Goal: Task Accomplishment & Management: Manage account settings

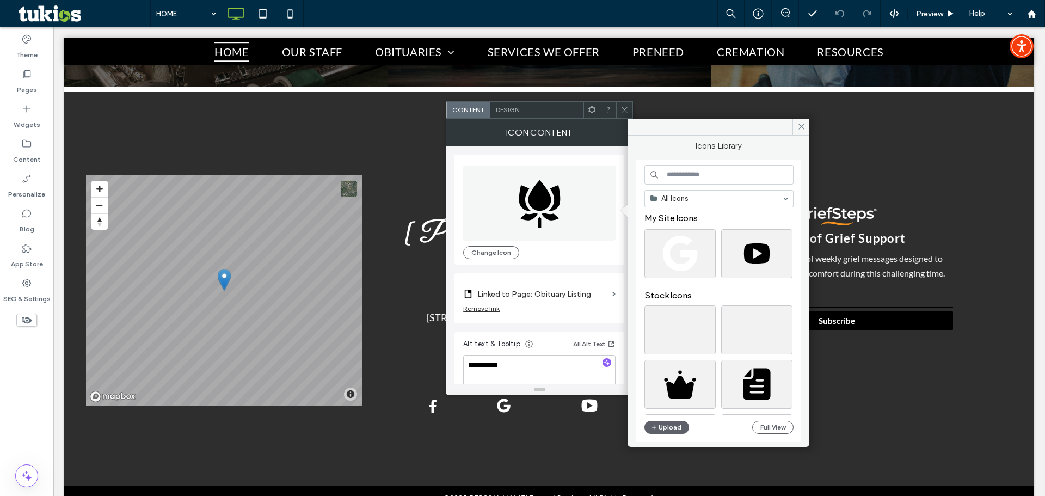
click at [682, 176] on input at bounding box center [718, 175] width 149 height 20
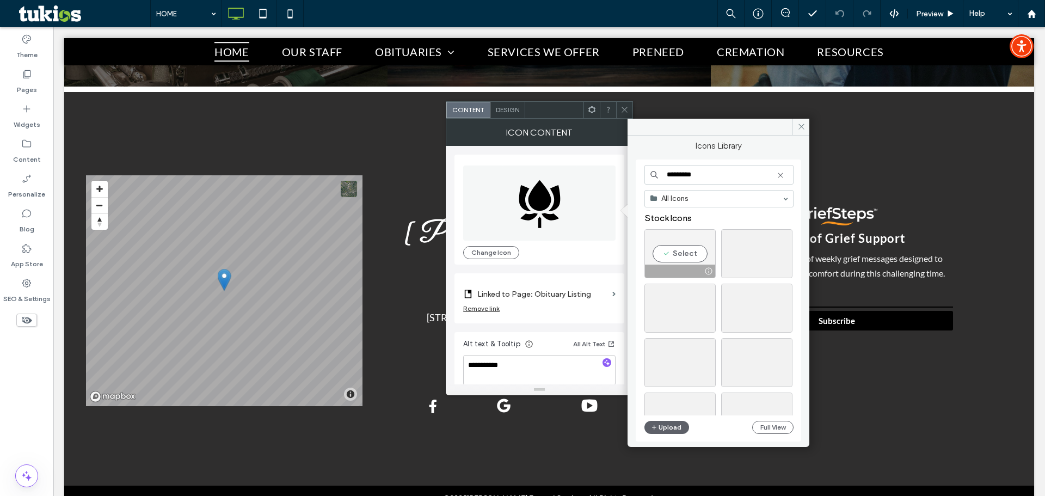
type input "*********"
click at [689, 257] on div "Select" at bounding box center [679, 253] width 71 height 49
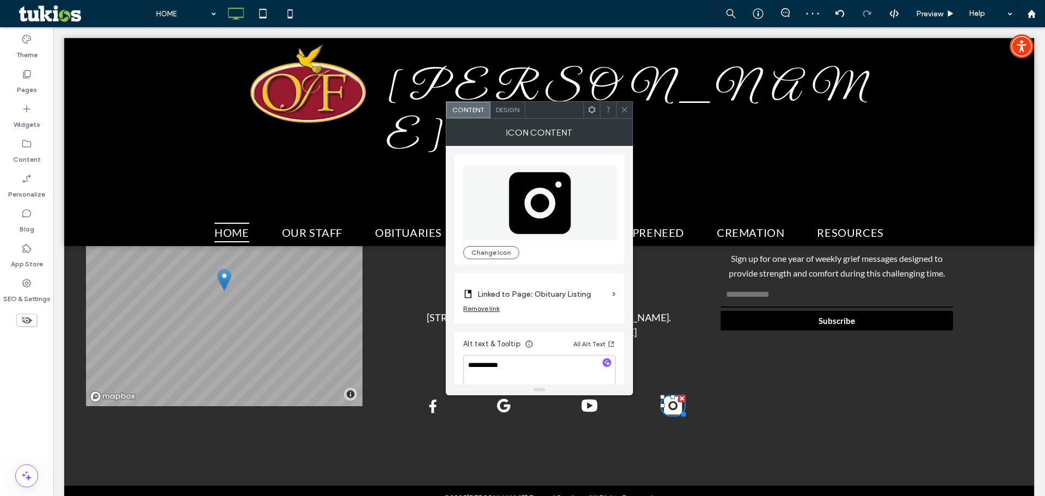
click at [545, 295] on label "Linked to Page: Obituary Listing" at bounding box center [542, 294] width 131 height 20
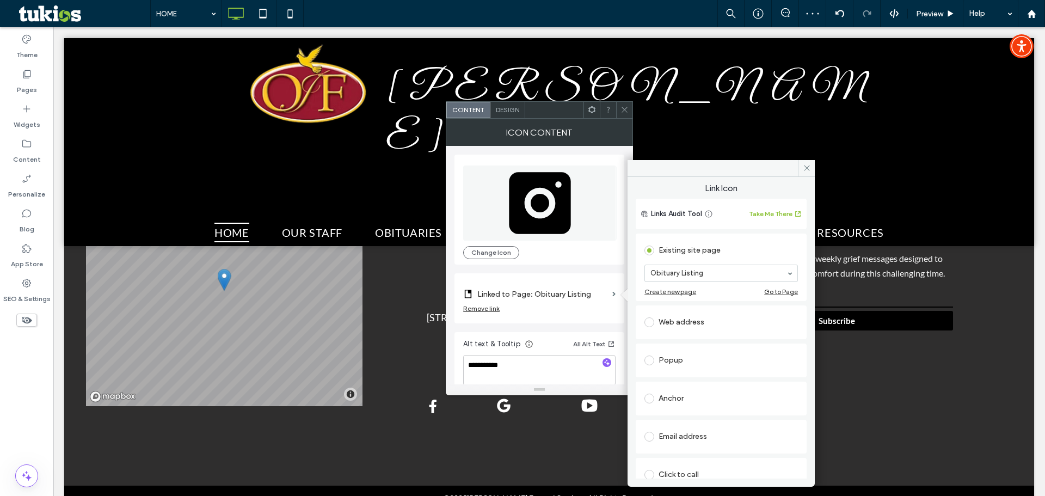
click at [691, 324] on div "Web address" at bounding box center [720, 321] width 153 height 17
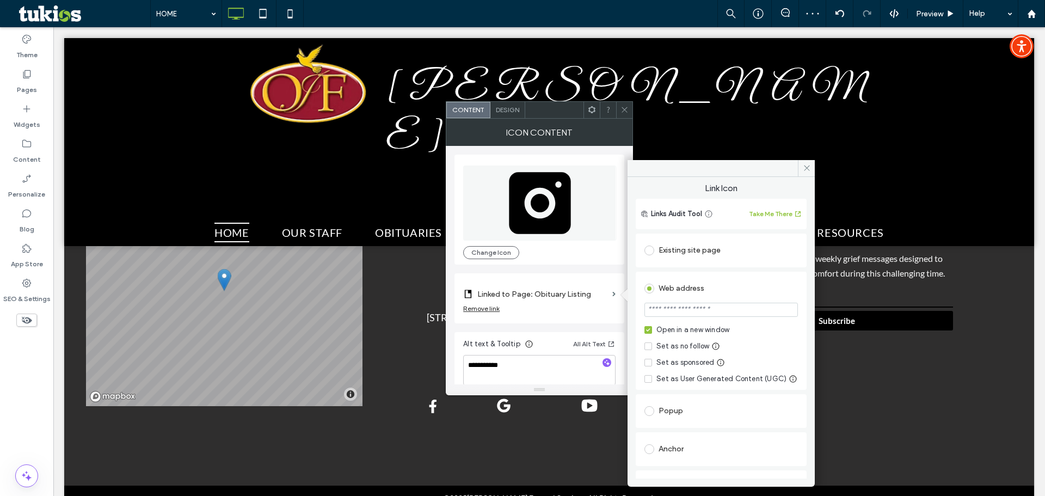
click at [679, 308] on input "url" at bounding box center [720, 310] width 153 height 14
paste input "**********"
type input "**********"
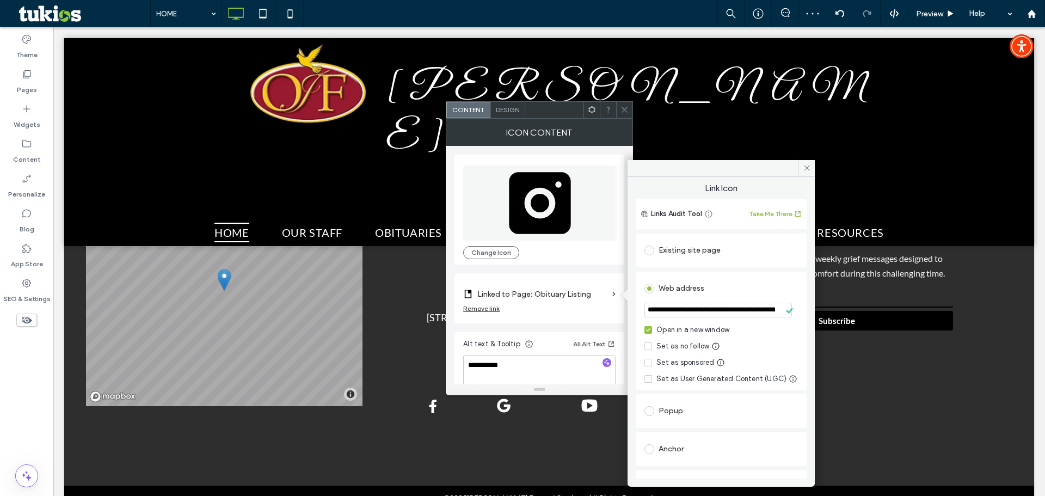
click at [730, 270] on div "**********" at bounding box center [721, 405] width 171 height 349
click at [805, 169] on use at bounding box center [806, 167] width 5 height 5
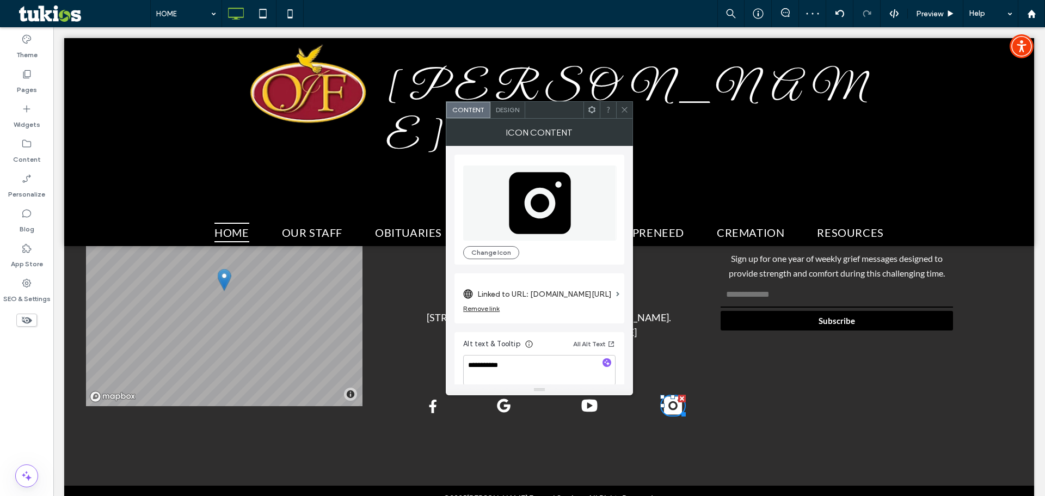
click at [630, 109] on div at bounding box center [624, 110] width 16 height 16
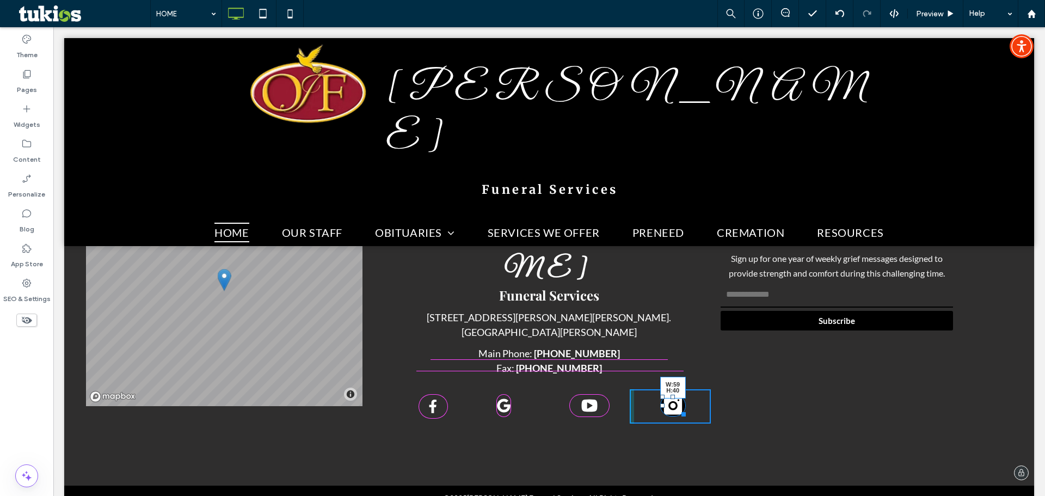
drag, startPoint x: 676, startPoint y: 366, endPoint x: 726, endPoint y: 392, distance: 56.7
click at [677, 408] on div at bounding box center [681, 412] width 8 height 8
drag, startPoint x: 675, startPoint y: 366, endPoint x: 800, endPoint y: 477, distance: 167.7
click at [675, 408] on div at bounding box center [678, 412] width 8 height 8
drag, startPoint x: 674, startPoint y: 367, endPoint x: 748, endPoint y: 430, distance: 96.8
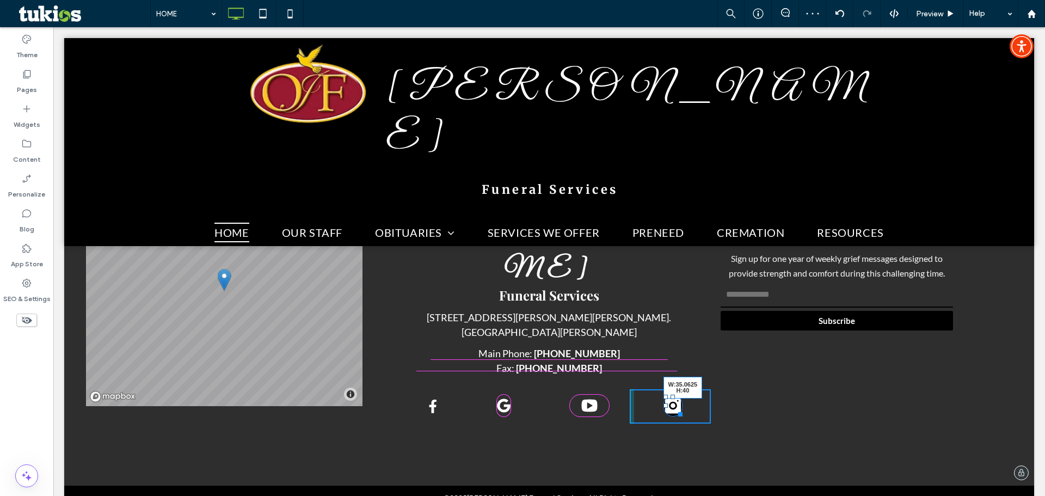
click at [674, 408] on div at bounding box center [678, 412] width 8 height 8
drag, startPoint x: 673, startPoint y: 366, endPoint x: 729, endPoint y: 396, distance: 63.5
click at [674, 408] on div at bounding box center [678, 412] width 8 height 8
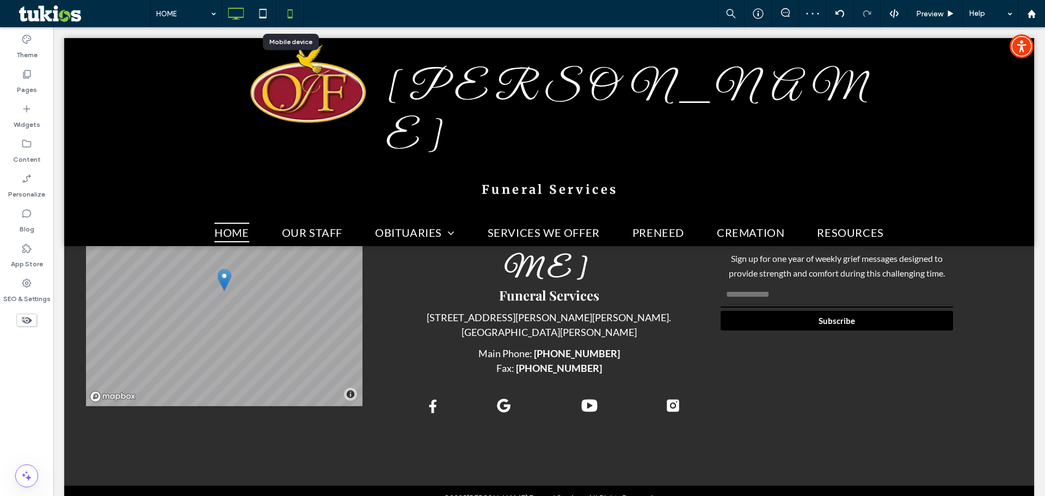
click at [289, 14] on icon at bounding box center [290, 14] width 22 height 22
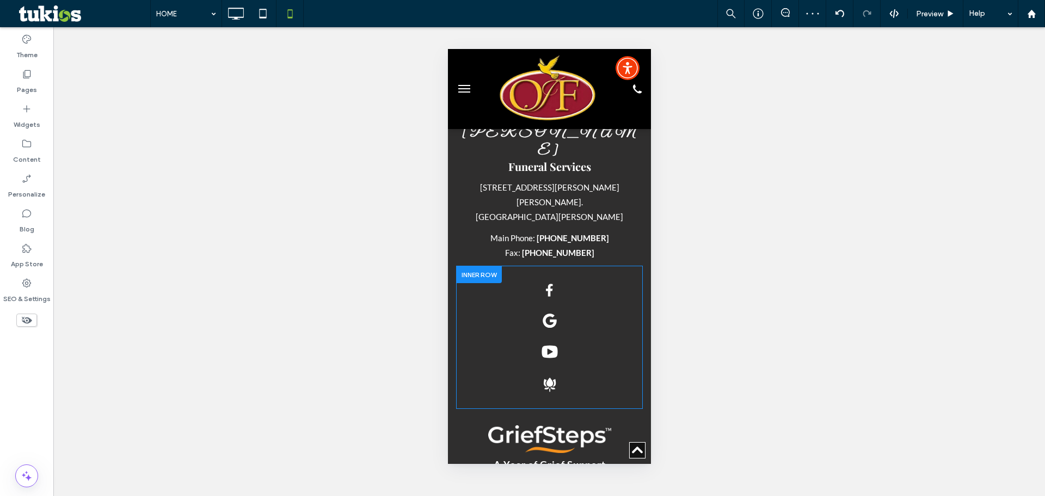
scroll to position [3022, 0]
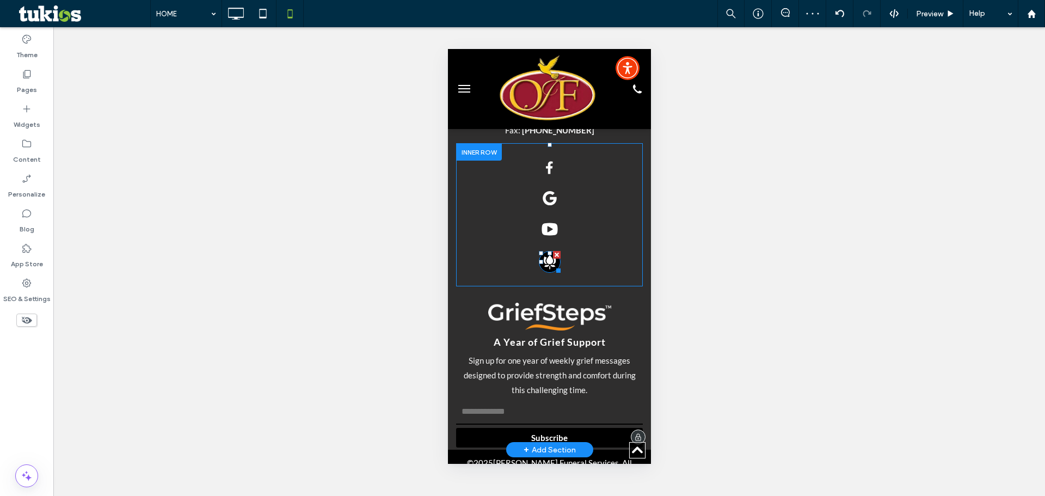
click at [545, 255] on icon at bounding box center [549, 262] width 12 height 14
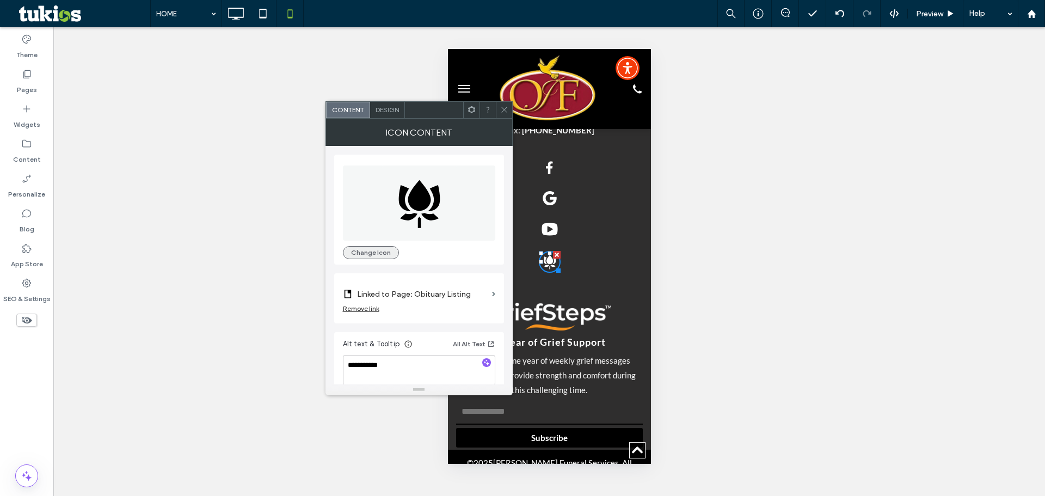
click at [365, 246] on button "Change Icon" at bounding box center [371, 252] width 56 height 13
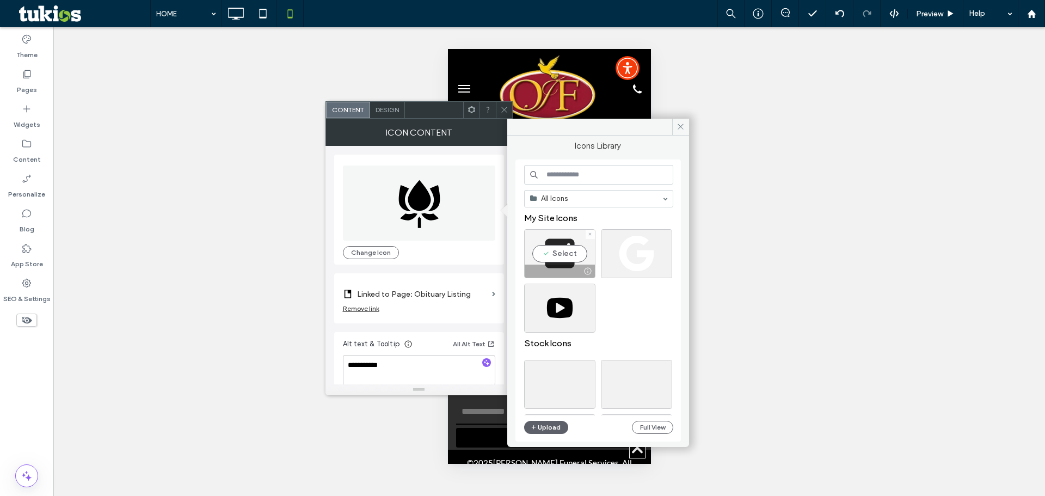
click at [558, 249] on div "Select" at bounding box center [559, 253] width 71 height 49
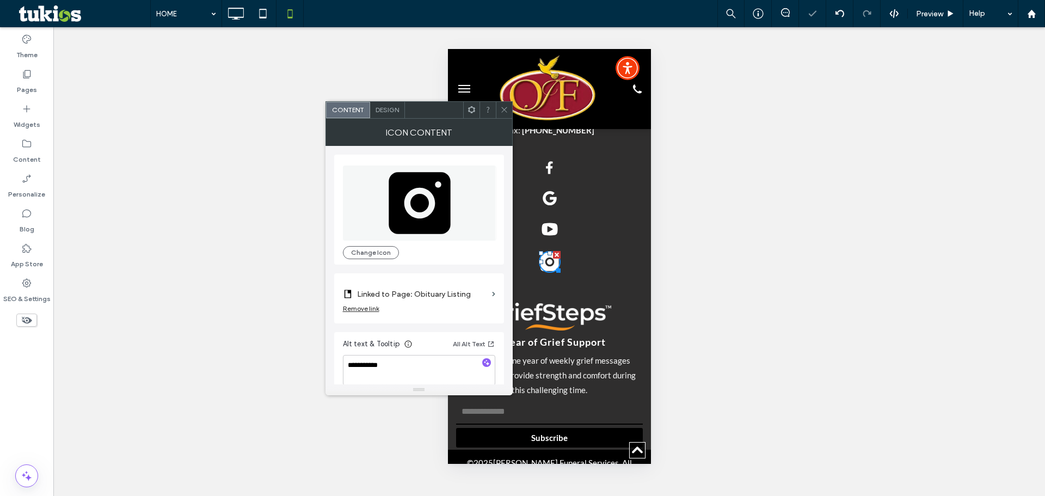
click at [360, 307] on div "Remove link" at bounding box center [361, 308] width 36 height 8
click at [403, 296] on label "Link Icon" at bounding box center [415, 294] width 145 height 20
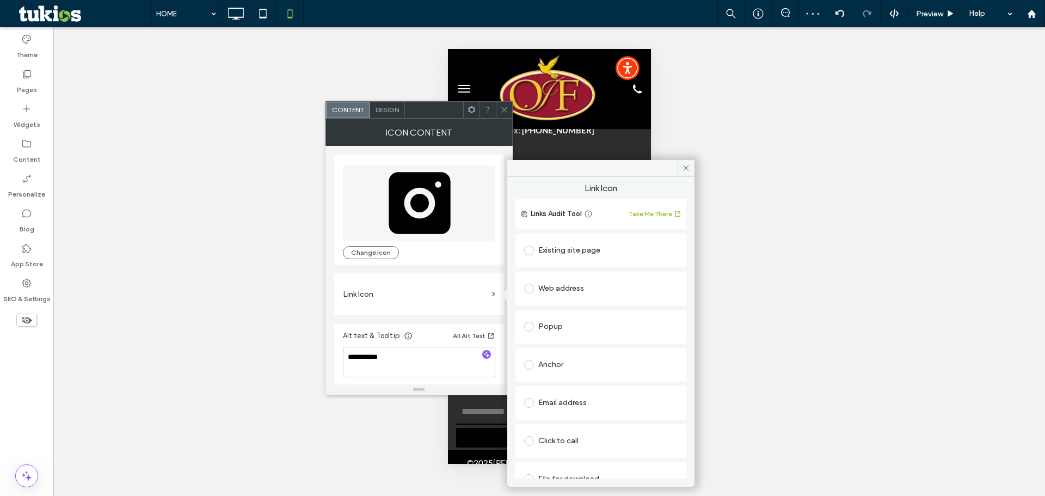
click at [581, 293] on div "Web address" at bounding box center [600, 288] width 153 height 17
click at [566, 314] on input "url" at bounding box center [600, 310] width 153 height 14
paste input "**********"
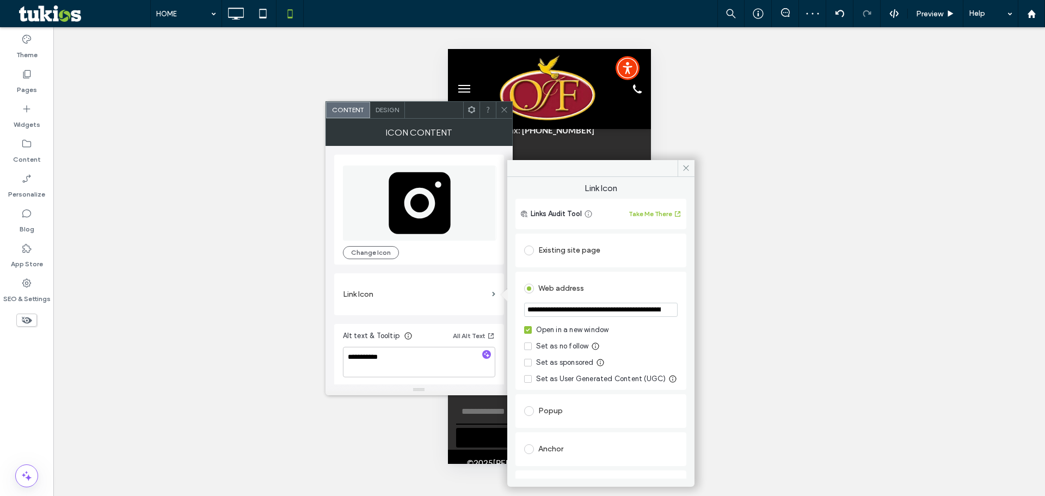
scroll to position [0, 116]
type input "**********"
click at [583, 266] on div "Existing site page" at bounding box center [600, 250] width 171 height 34
click at [688, 170] on icon at bounding box center [686, 168] width 8 height 8
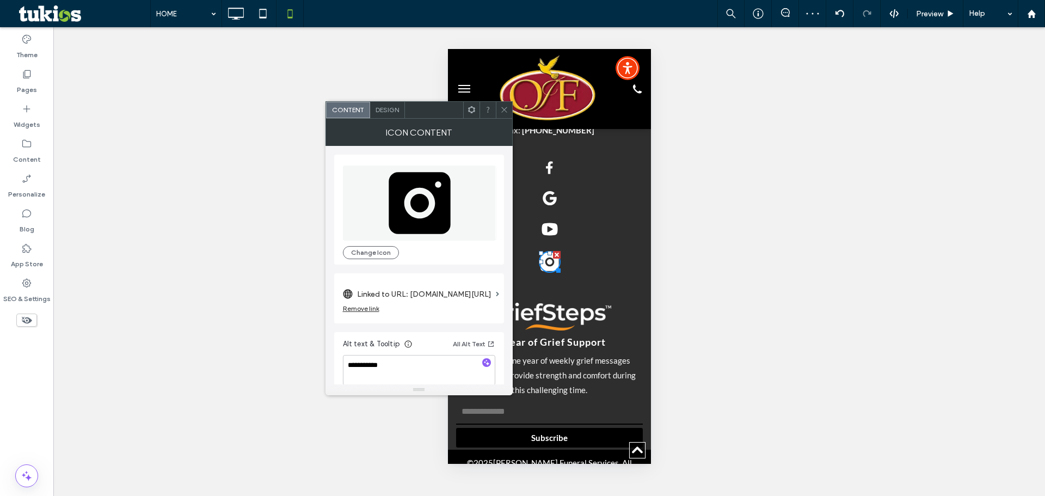
click at [496, 109] on div at bounding box center [504, 110] width 16 height 16
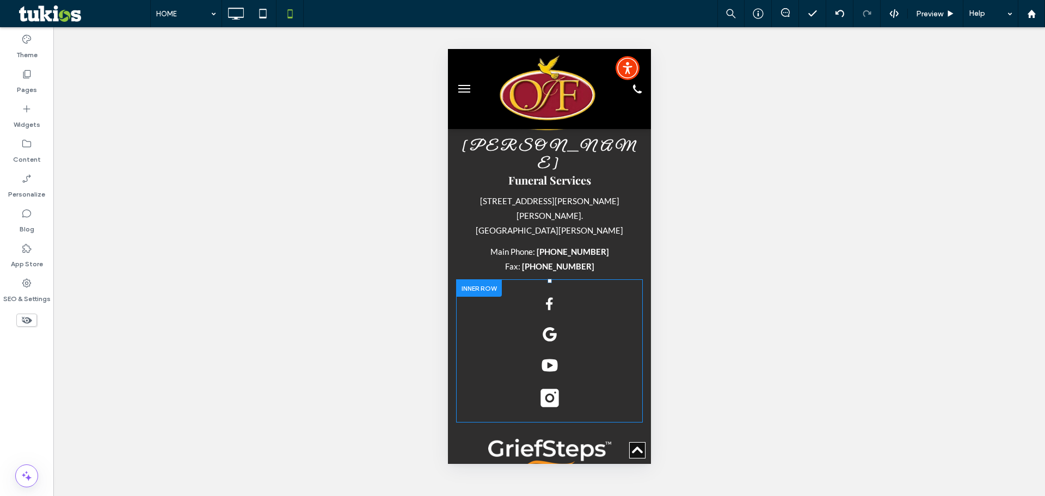
scroll to position [2859, 0]
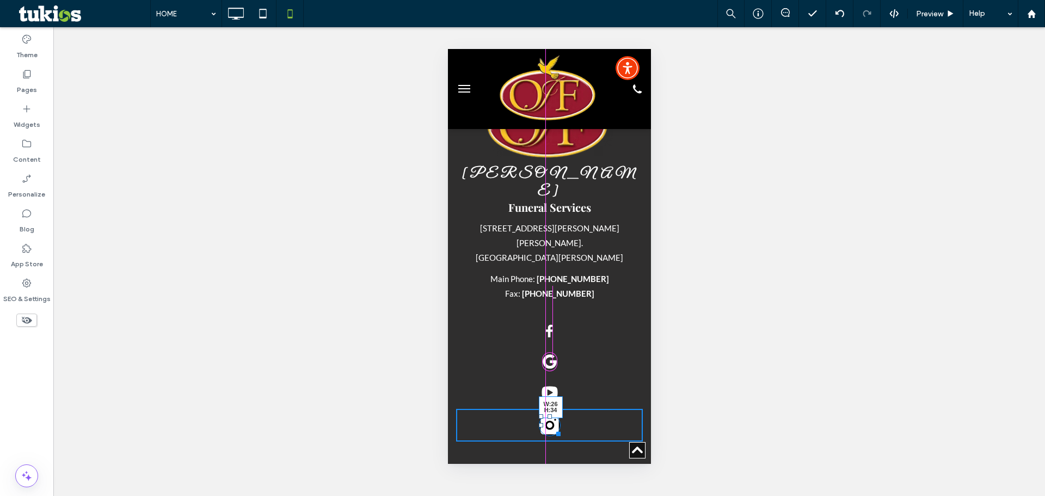
click at [552, 428] on div at bounding box center [556, 432] width 8 height 8
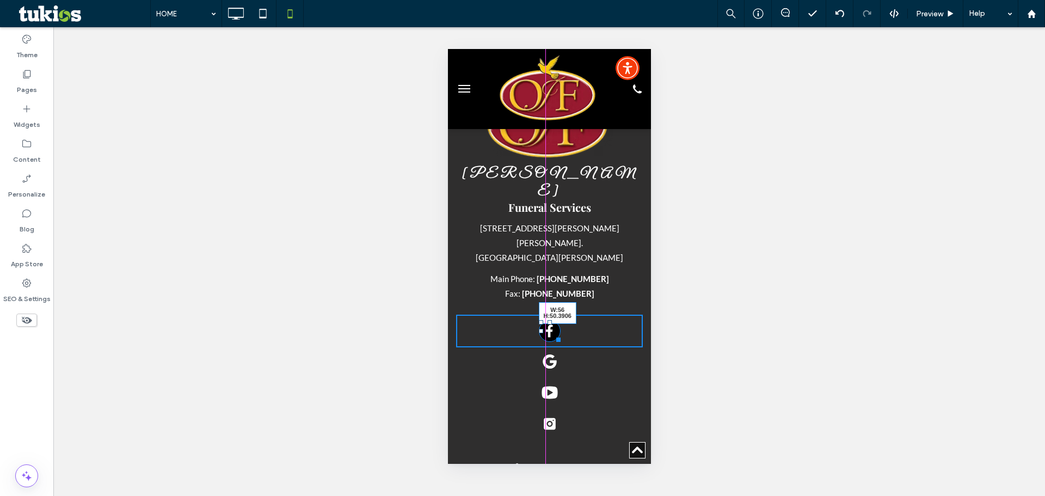
drag, startPoint x: 553, startPoint y: 271, endPoint x: 557, endPoint y: 276, distance: 6.2
click at [557, 334] on div at bounding box center [556, 338] width 8 height 8
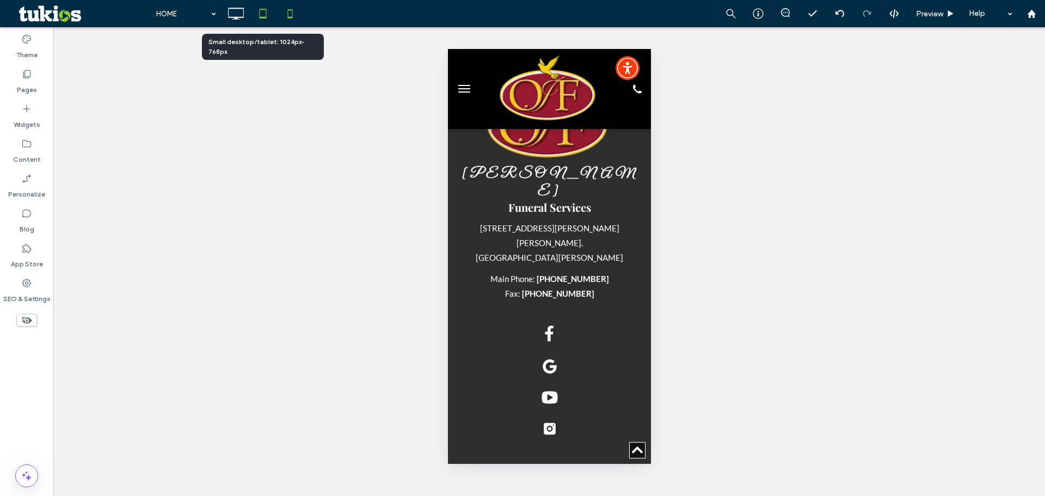
click at [260, 8] on icon at bounding box center [263, 14] width 22 height 22
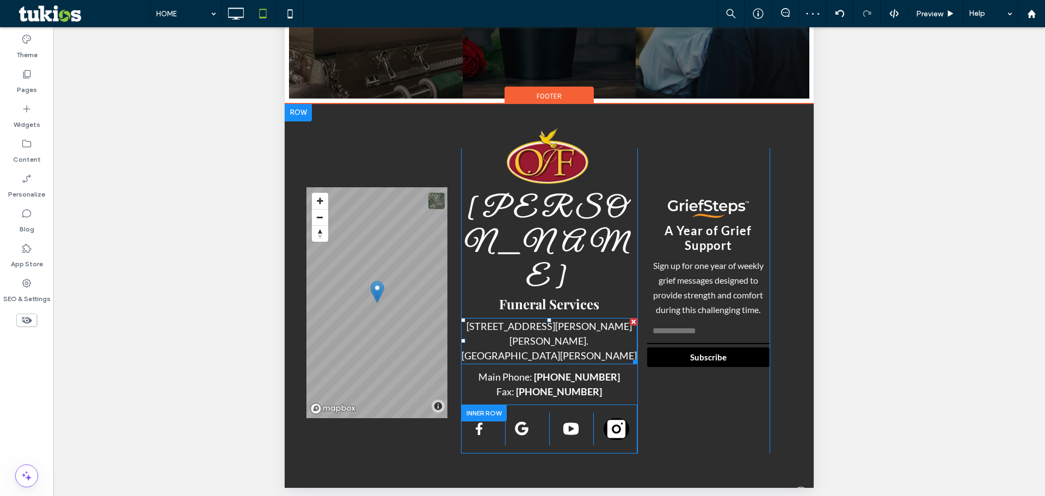
scroll to position [263, 0]
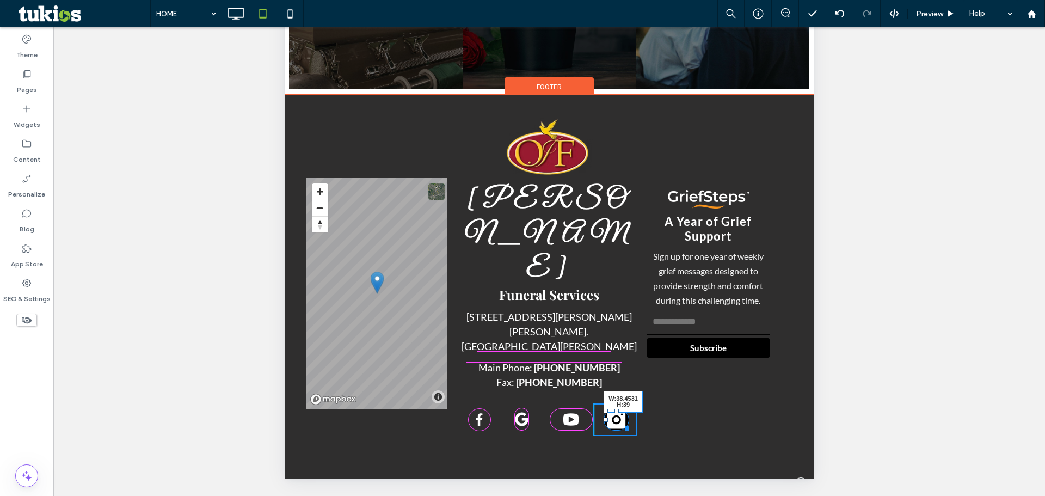
click at [621, 422] on div at bounding box center [625, 426] width 8 height 8
drag, startPoint x: 622, startPoint y: 360, endPoint x: 928, endPoint y: 199, distance: 345.8
click at [621, 422] on div at bounding box center [625, 426] width 8 height 8
click at [618, 422] on div at bounding box center [622, 426] width 8 height 8
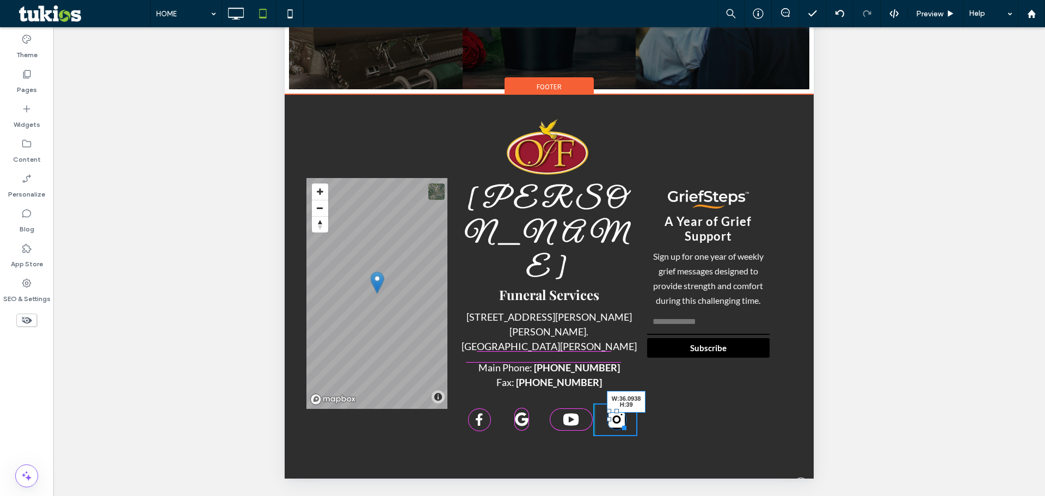
drag, startPoint x: 618, startPoint y: 359, endPoint x: 942, endPoint y: 214, distance: 355.6
click at [618, 422] on div at bounding box center [622, 426] width 8 height 8
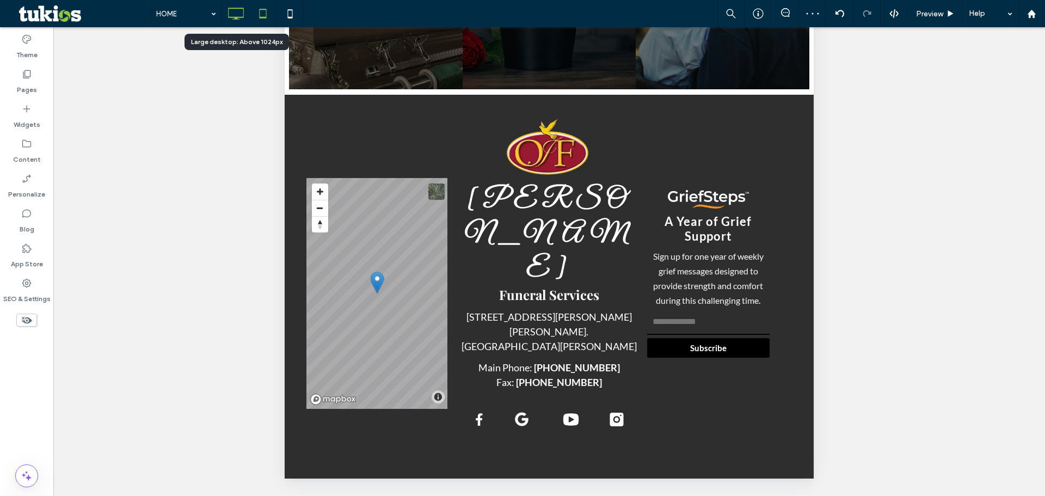
click at [226, 15] on icon at bounding box center [236, 14] width 22 height 22
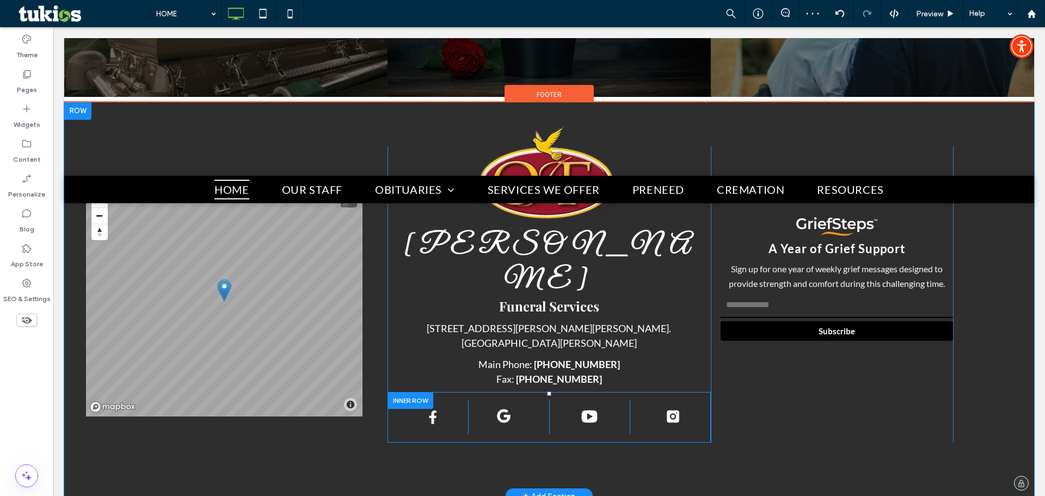
scroll to position [2205, 0]
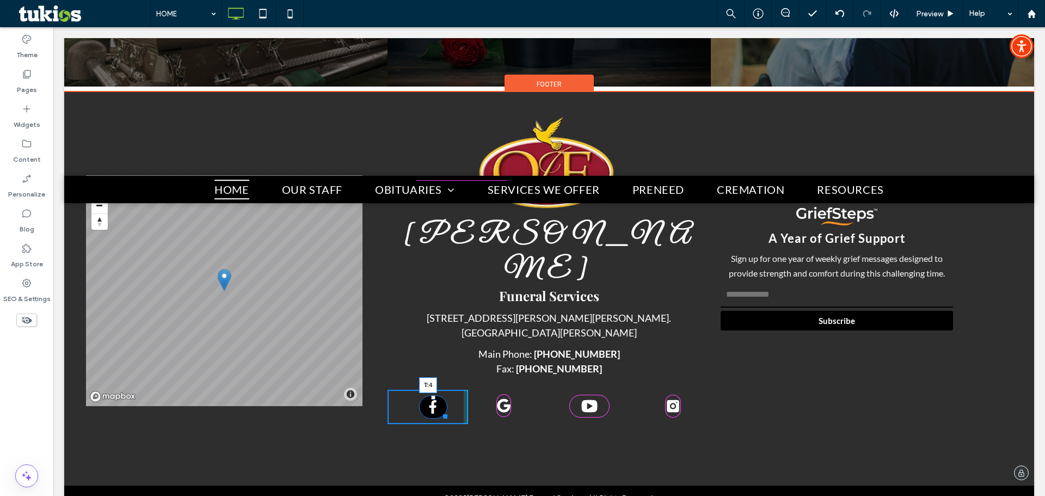
drag, startPoint x: 429, startPoint y: 350, endPoint x: 592, endPoint y: 465, distance: 198.8
click at [429, 395] on div "facebook icon .st0-1106267622-1156959690{display:none;} .st1-1106267622-1156959…" at bounding box center [433, 406] width 28 height 23
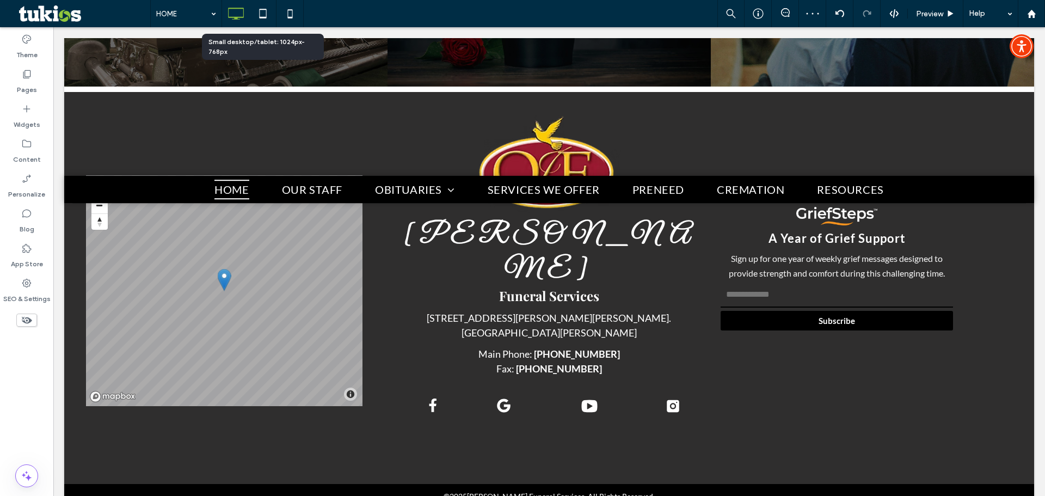
click at [263, 10] on icon at bounding box center [263, 14] width 22 height 22
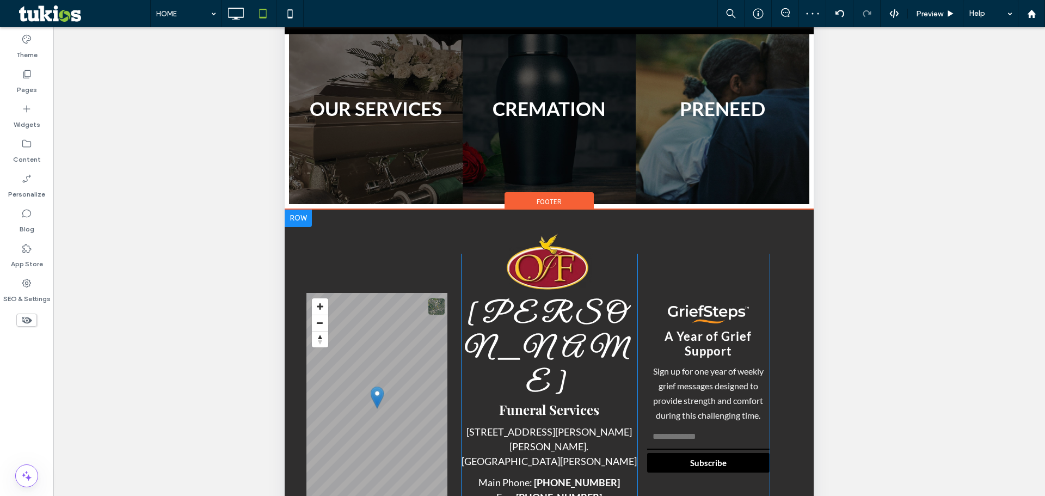
scroll to position [263, 0]
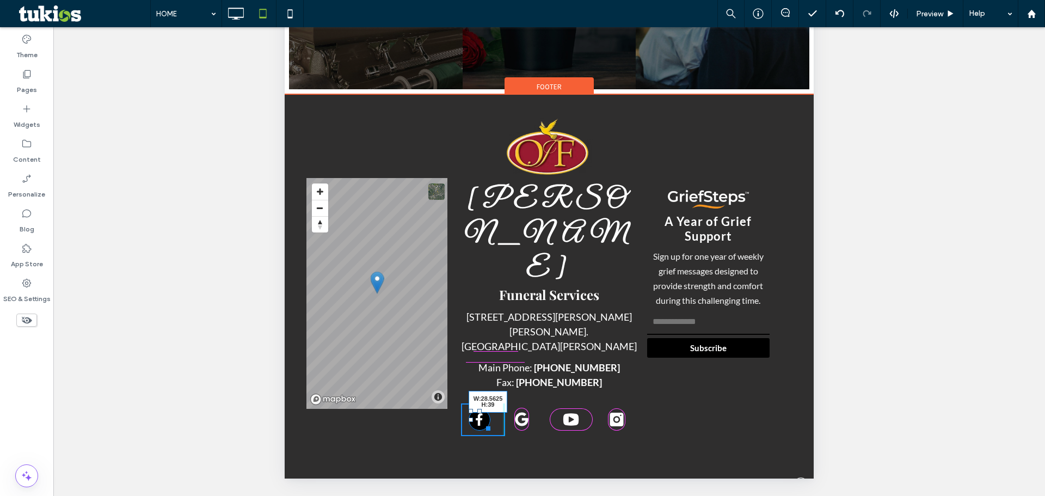
drag, startPoint x: 485, startPoint y: 360, endPoint x: 487, endPoint y: 372, distance: 12.7
click at [487, 395] on div "facebook icon .st0-1106267622-1156959690{display:none;} .st1-1106267622-1156959…" at bounding box center [549, 419] width 176 height 49
